Goal: Information Seeking & Learning: Check status

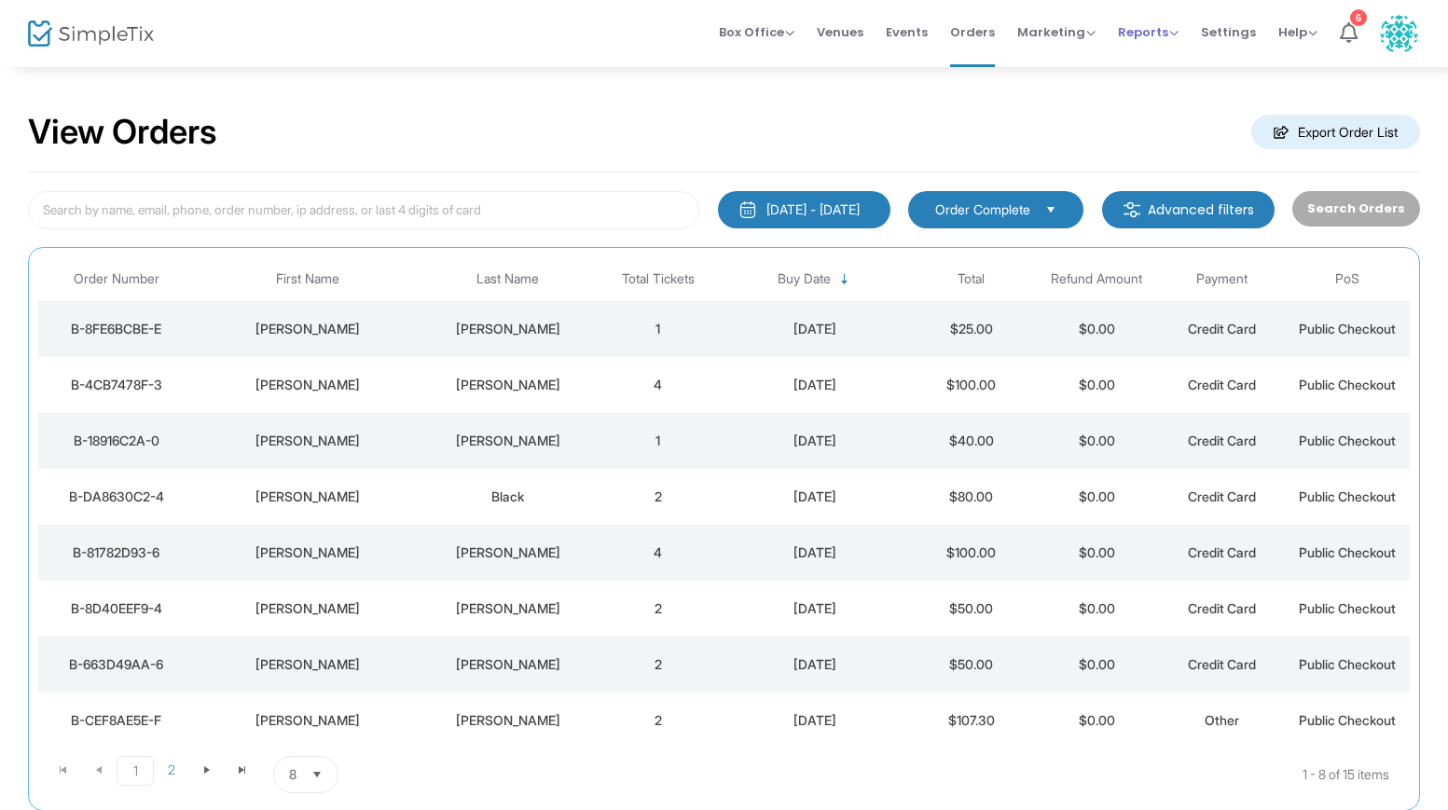
click at [1151, 35] on span "Reports" at bounding box center [1148, 32] width 61 height 18
click at [1153, 102] on li "Sales Reports" at bounding box center [1178, 99] width 121 height 36
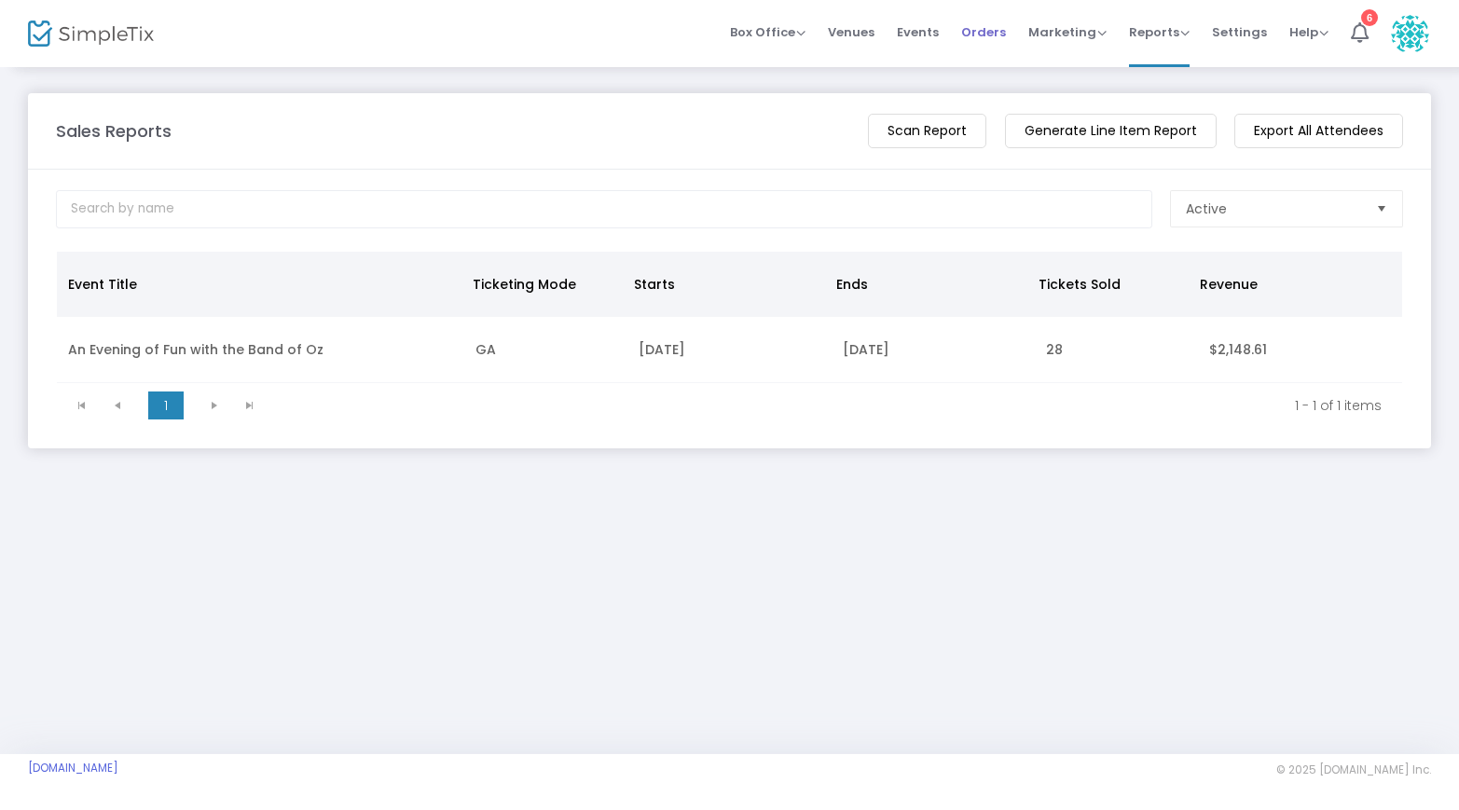
click at [984, 31] on span "Orders" at bounding box center [983, 32] width 45 height 48
